Goal: Find specific page/section: Find specific page/section

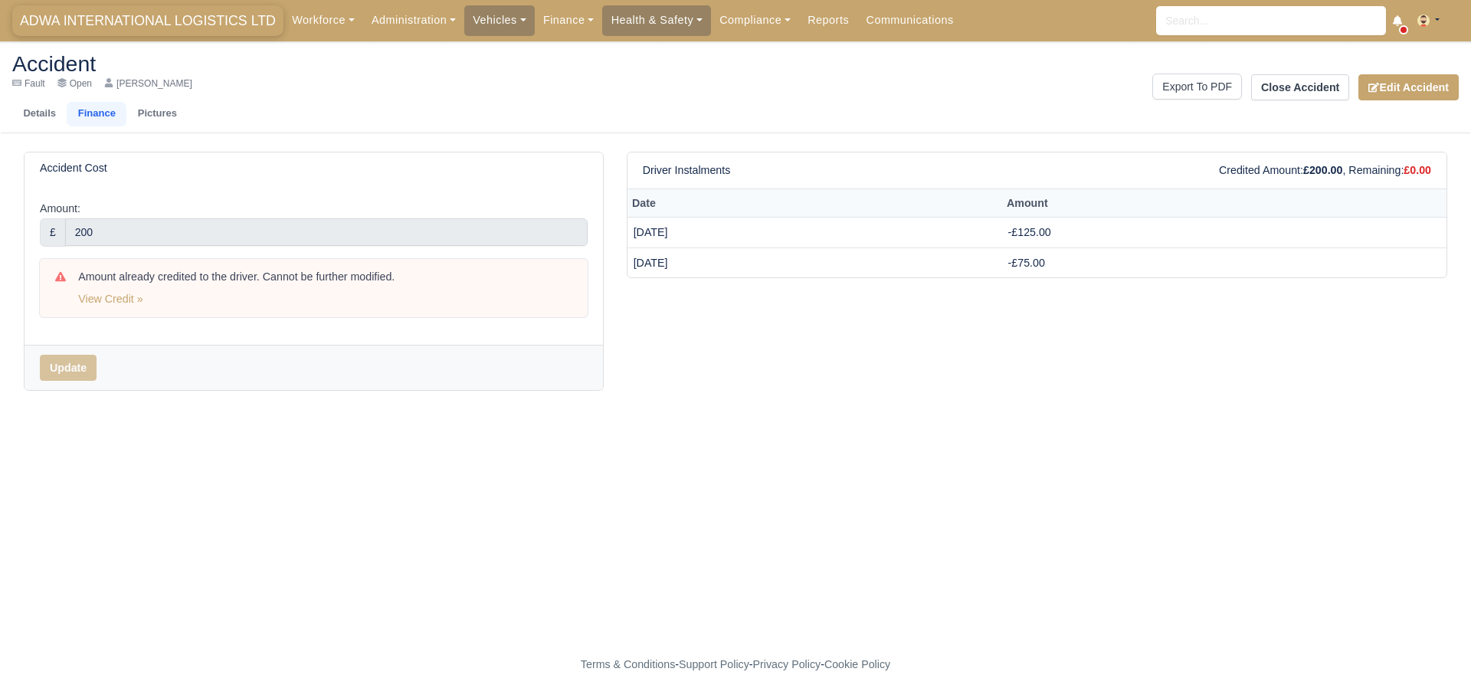
click at [74, 28] on span "ADWA INTERNATIONAL LOGISTICS LTD" at bounding box center [147, 20] width 271 height 31
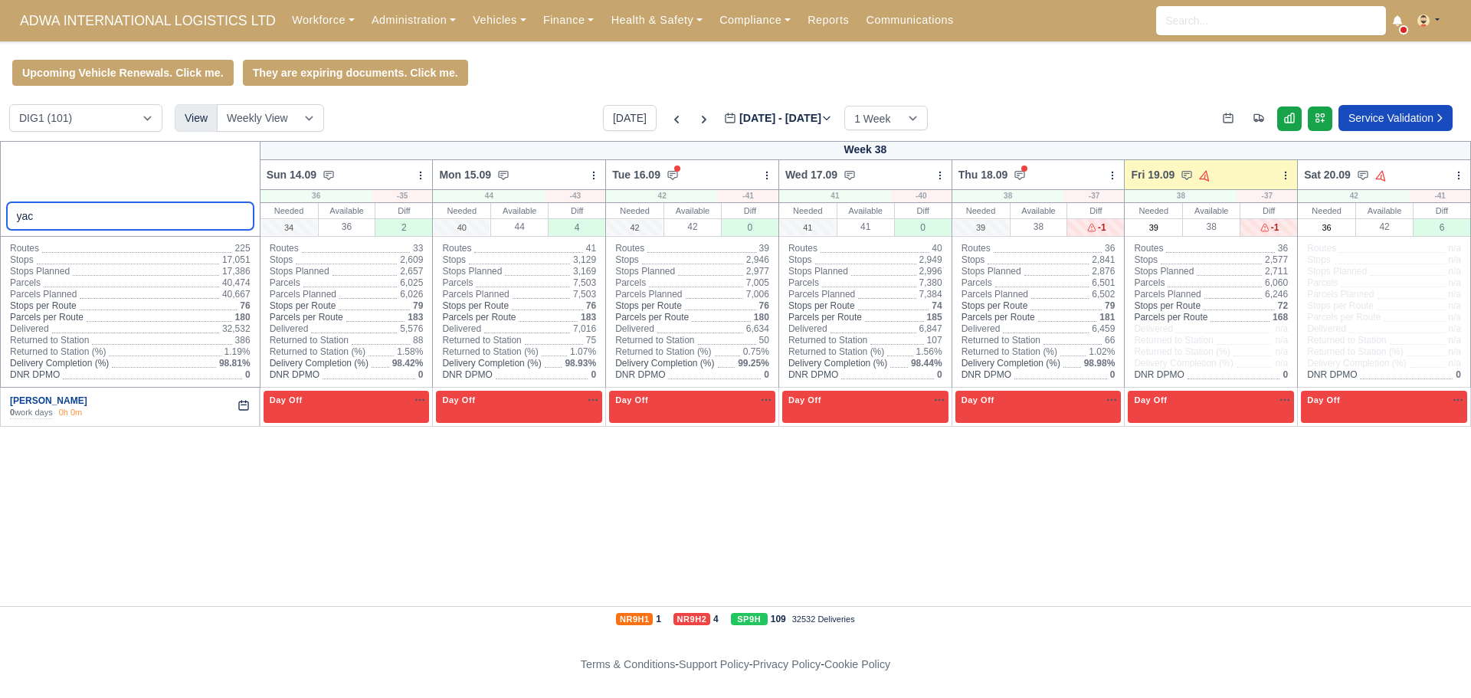
type input "yac"
click at [54, 399] on link "[PERSON_NAME]" at bounding box center [48, 400] width 77 height 11
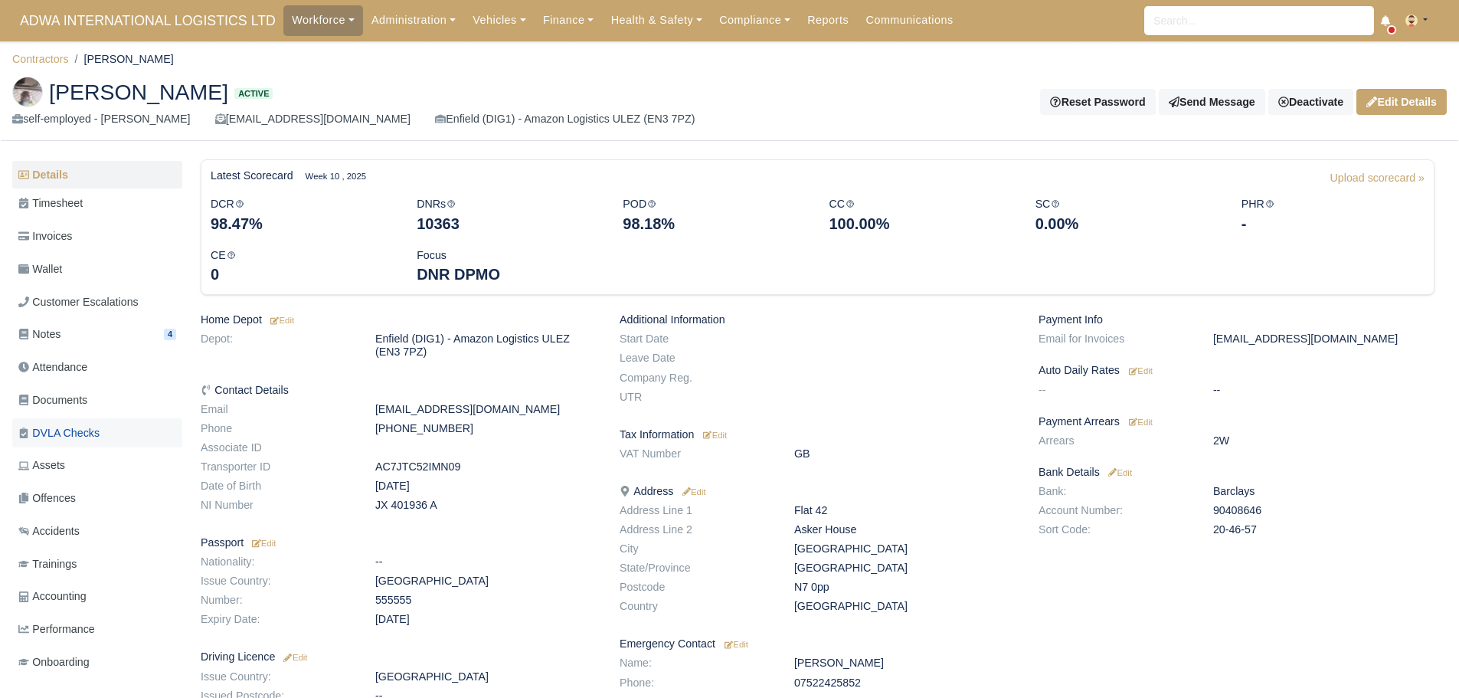
click at [78, 427] on span "DVLA Checks" at bounding box center [58, 433] width 81 height 18
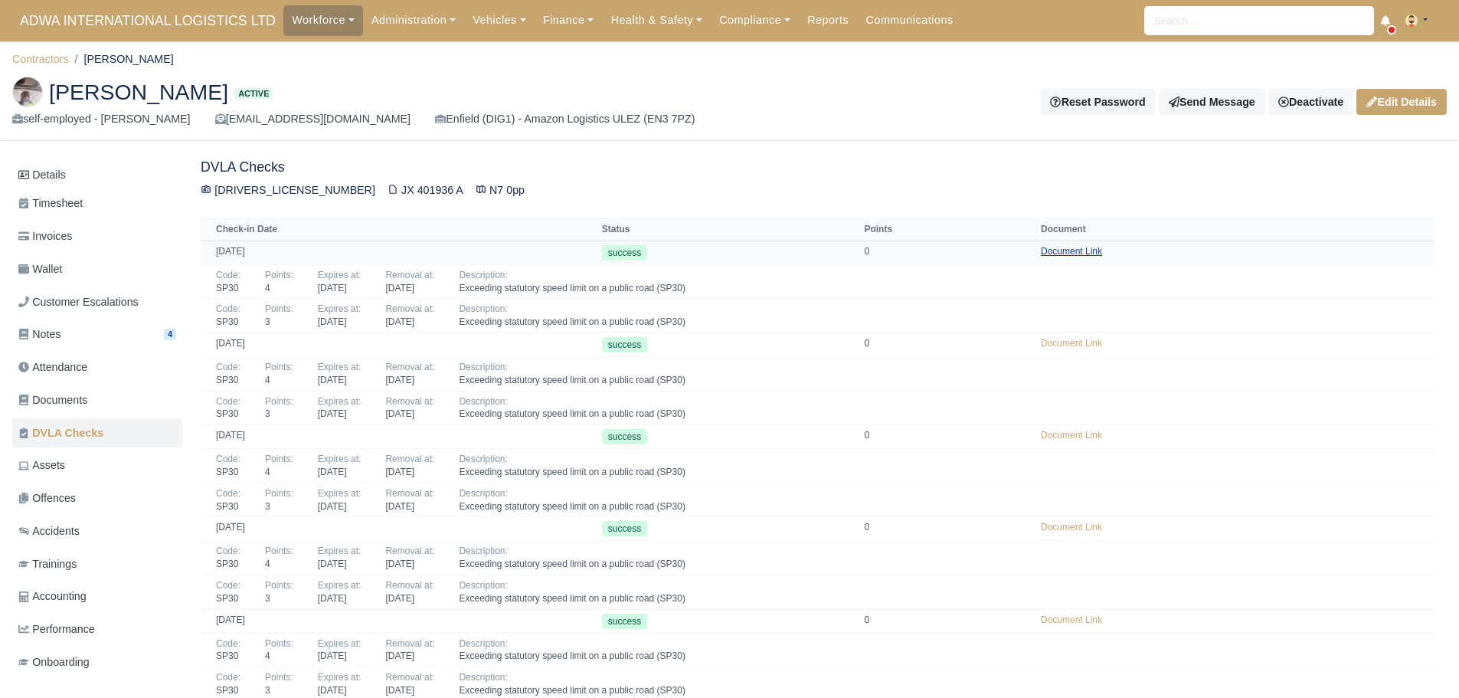
click at [1066, 254] on link "Document Link" at bounding box center [1071, 251] width 61 height 11
